Goal: Information Seeking & Learning: Learn about a topic

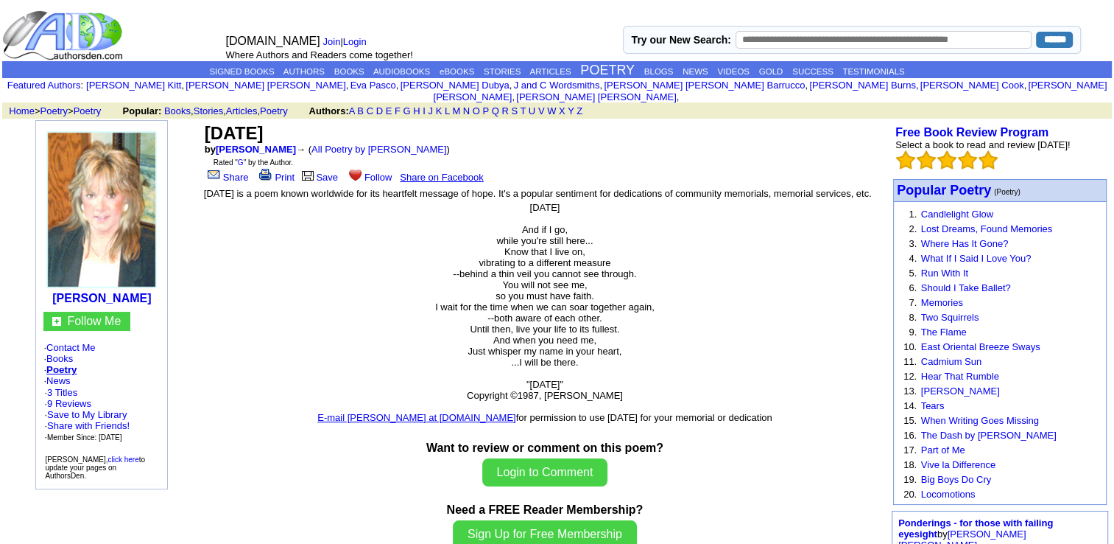
drag, startPoint x: 451, startPoint y: 208, endPoint x: 711, endPoint y: 396, distance: 320.8
click at [711, 396] on center "ASCENSION And if I go, while you're still here... Know that I live on, vibratin…" at bounding box center [545, 312] width 682 height 221
copy center "ASCENSION And if I go, while you're still here... Know that I live on, vibratin…"
click at [792, 221] on center "ASCENSION And if I go, while you're still here... Know that I live on, vibratin…" at bounding box center [545, 312] width 682 height 221
